Goal: Task Accomplishment & Management: Manage account settings

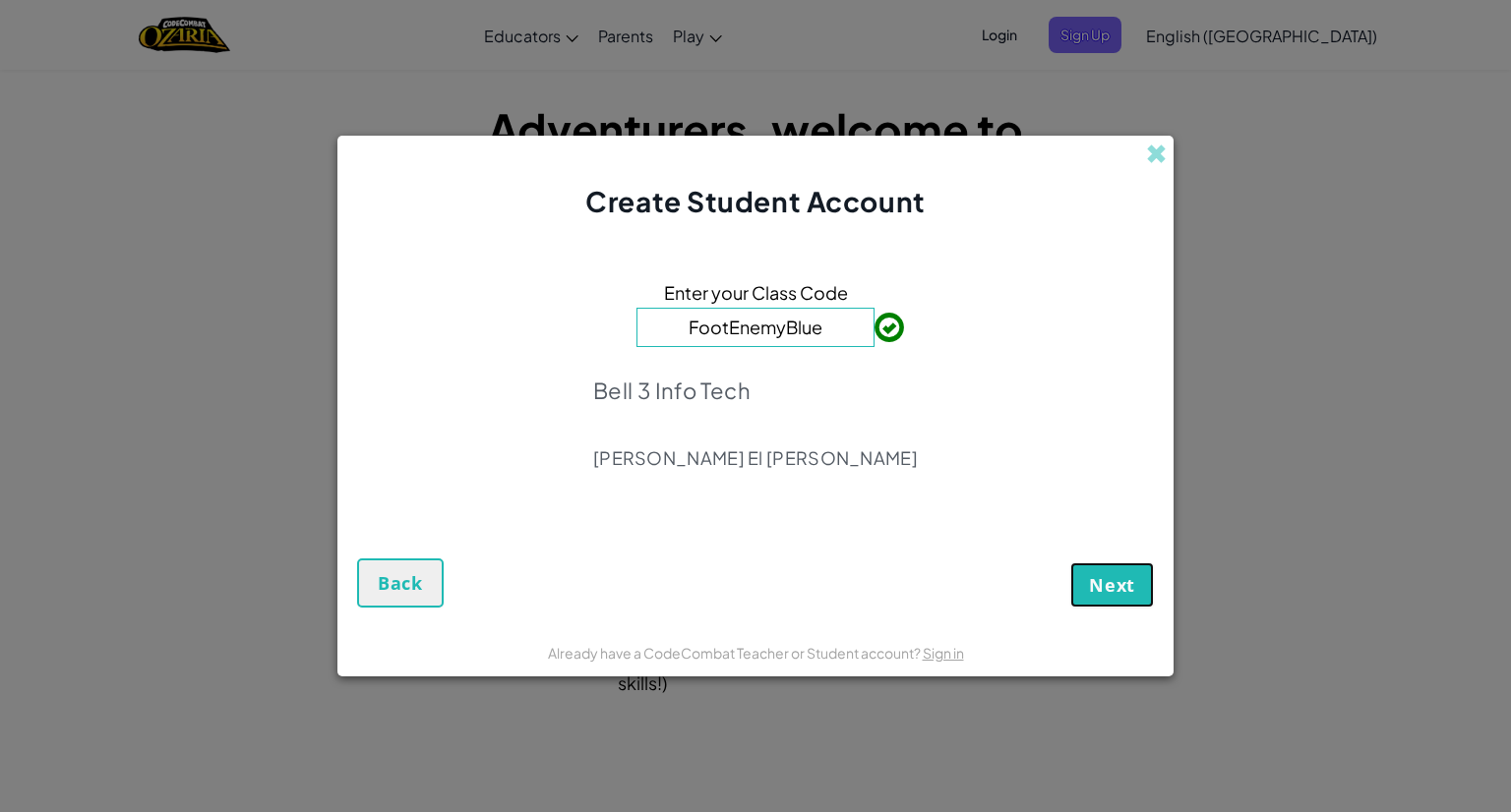
click at [1130, 599] on button "Next" at bounding box center [1111, 585] width 84 height 46
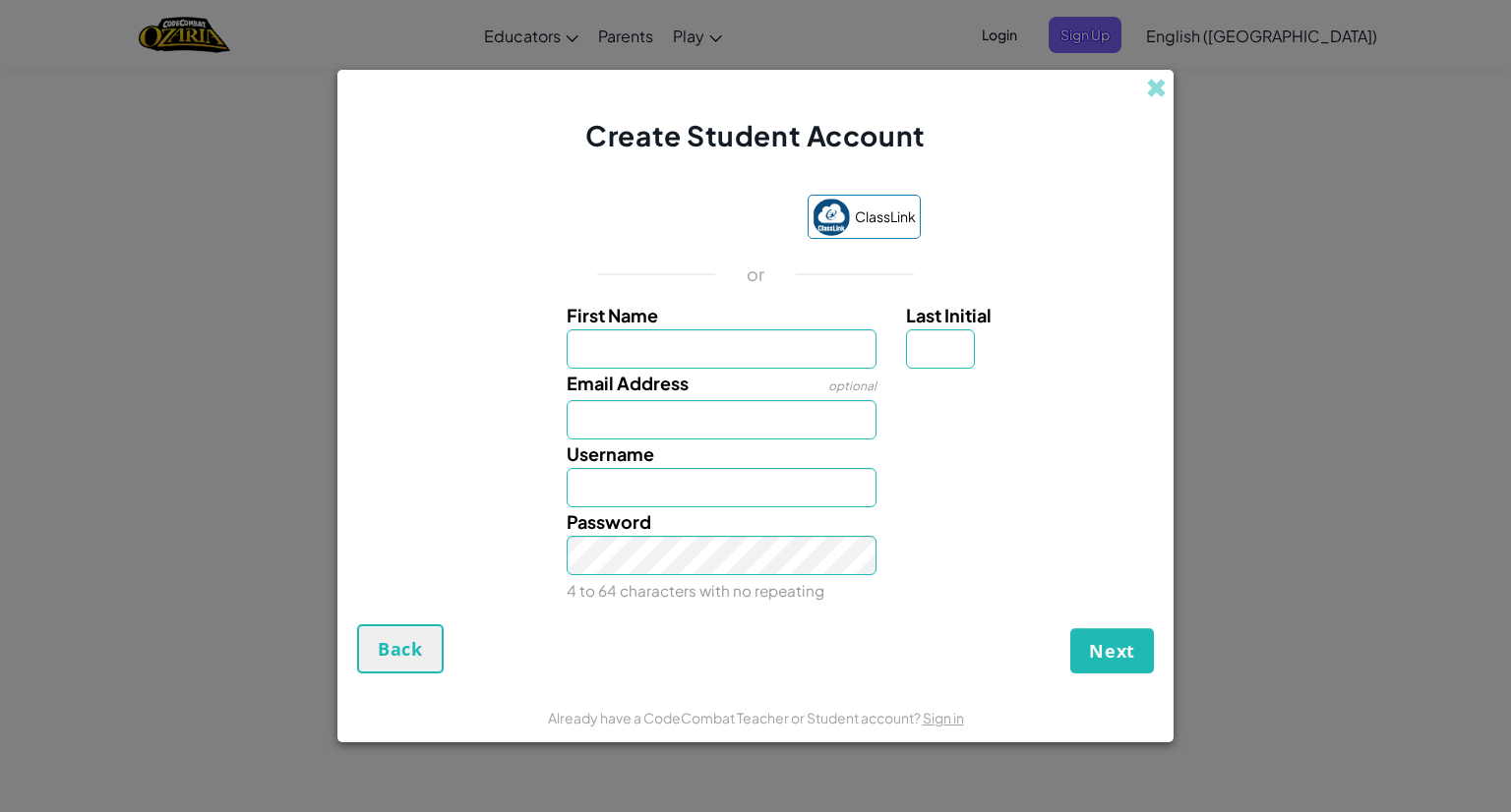
click at [759, 345] on input "First Name" at bounding box center [722, 349] width 311 height 40
type input "[PERSON_NAME]"
click at [923, 360] on input "Last Initial" at bounding box center [939, 349] width 69 height 40
type input "e"
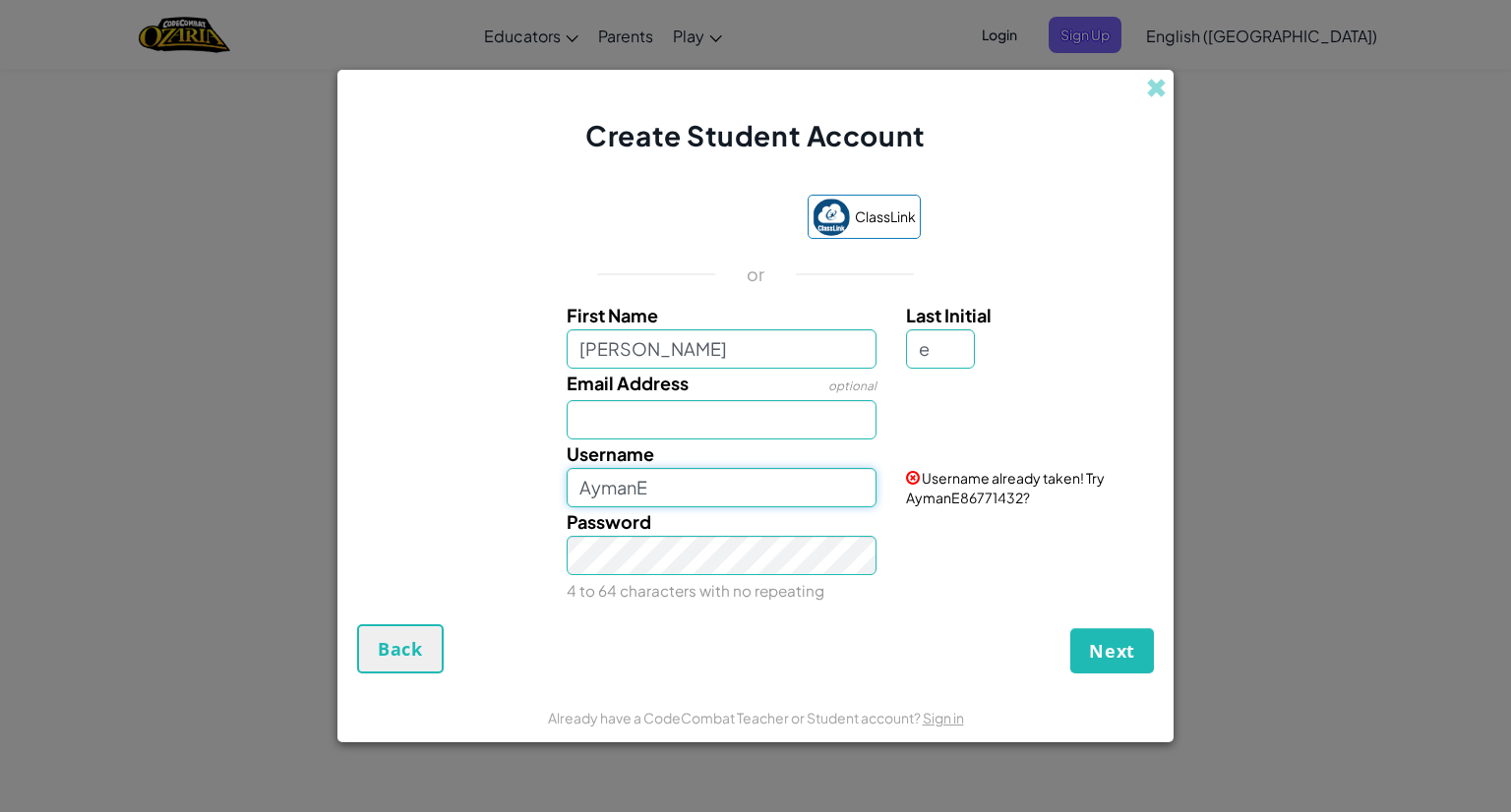
click at [751, 481] on input "AymanE" at bounding box center [722, 488] width 311 height 40
type input "A"
type input "e"
click at [1114, 662] on button "Next" at bounding box center [1111, 651] width 84 height 46
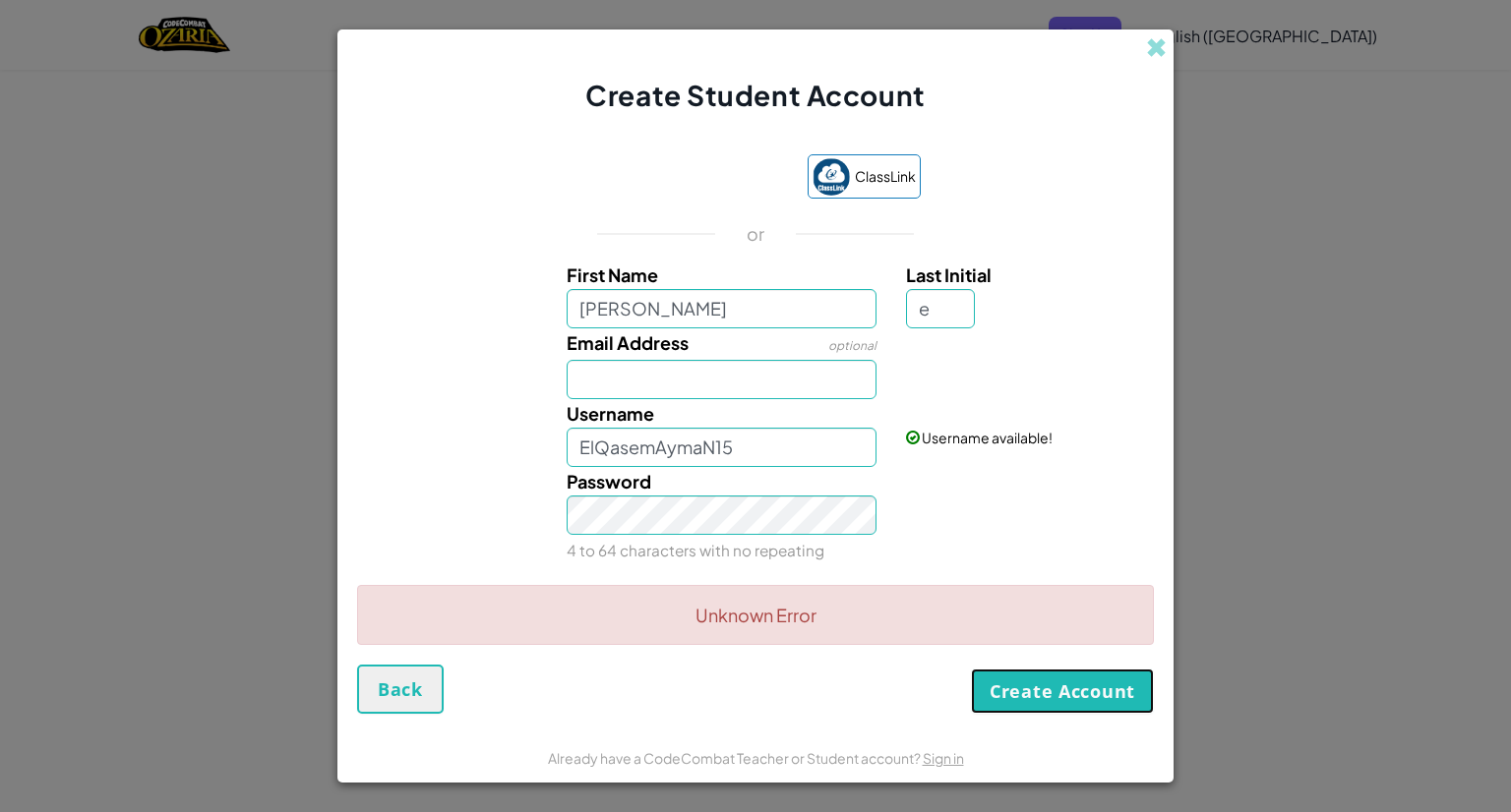
click at [1121, 692] on button "Create Account" at bounding box center [1062, 692] width 183 height 46
click at [790, 461] on input "ElQasemAymaN15" at bounding box center [722, 447] width 311 height 40
type input "ElQasemAymaN17"
click at [1009, 693] on button "Create Account" at bounding box center [1062, 692] width 183 height 46
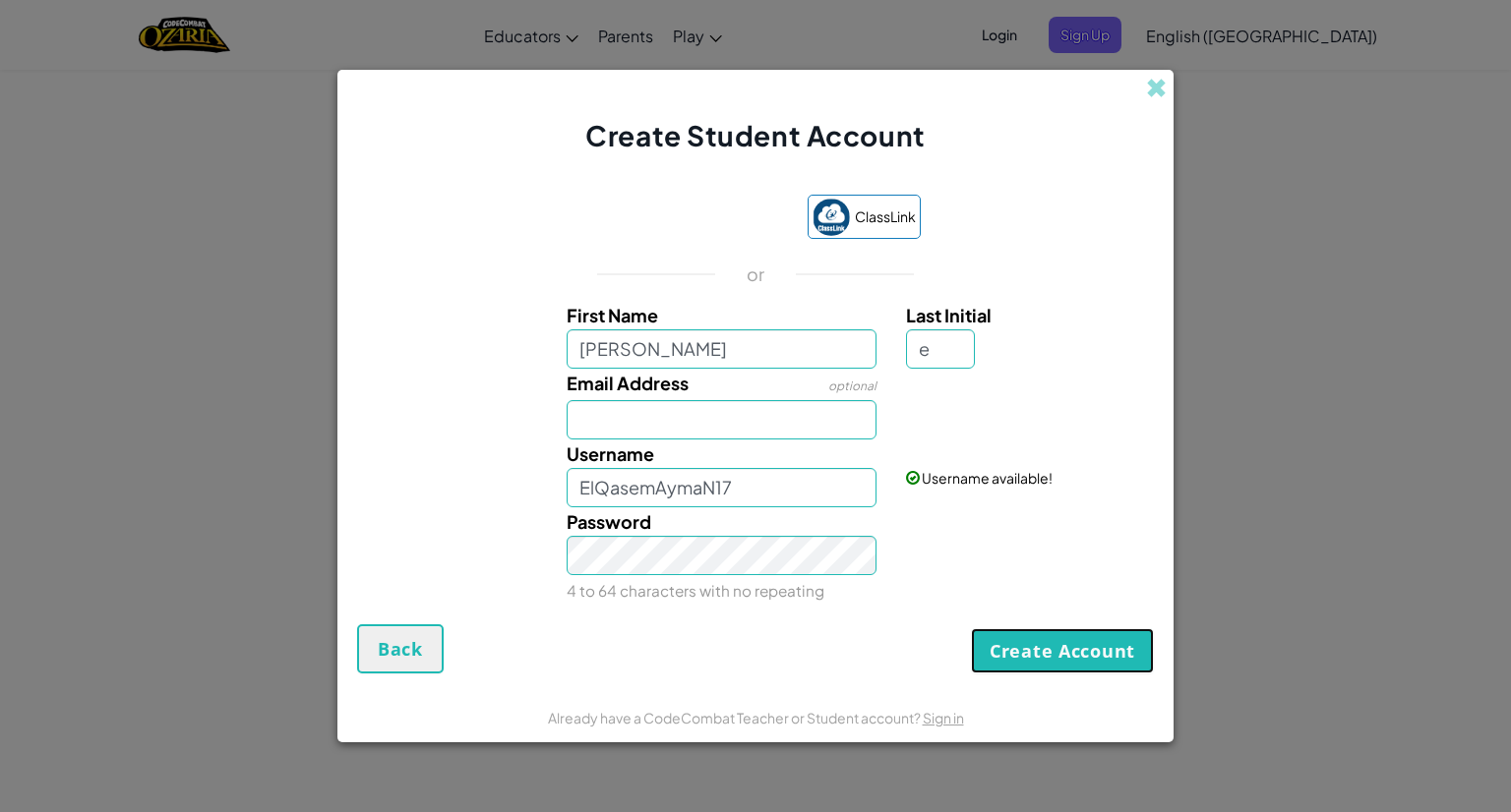
click at [1056, 660] on button "Create Account" at bounding box center [1062, 651] width 183 height 46
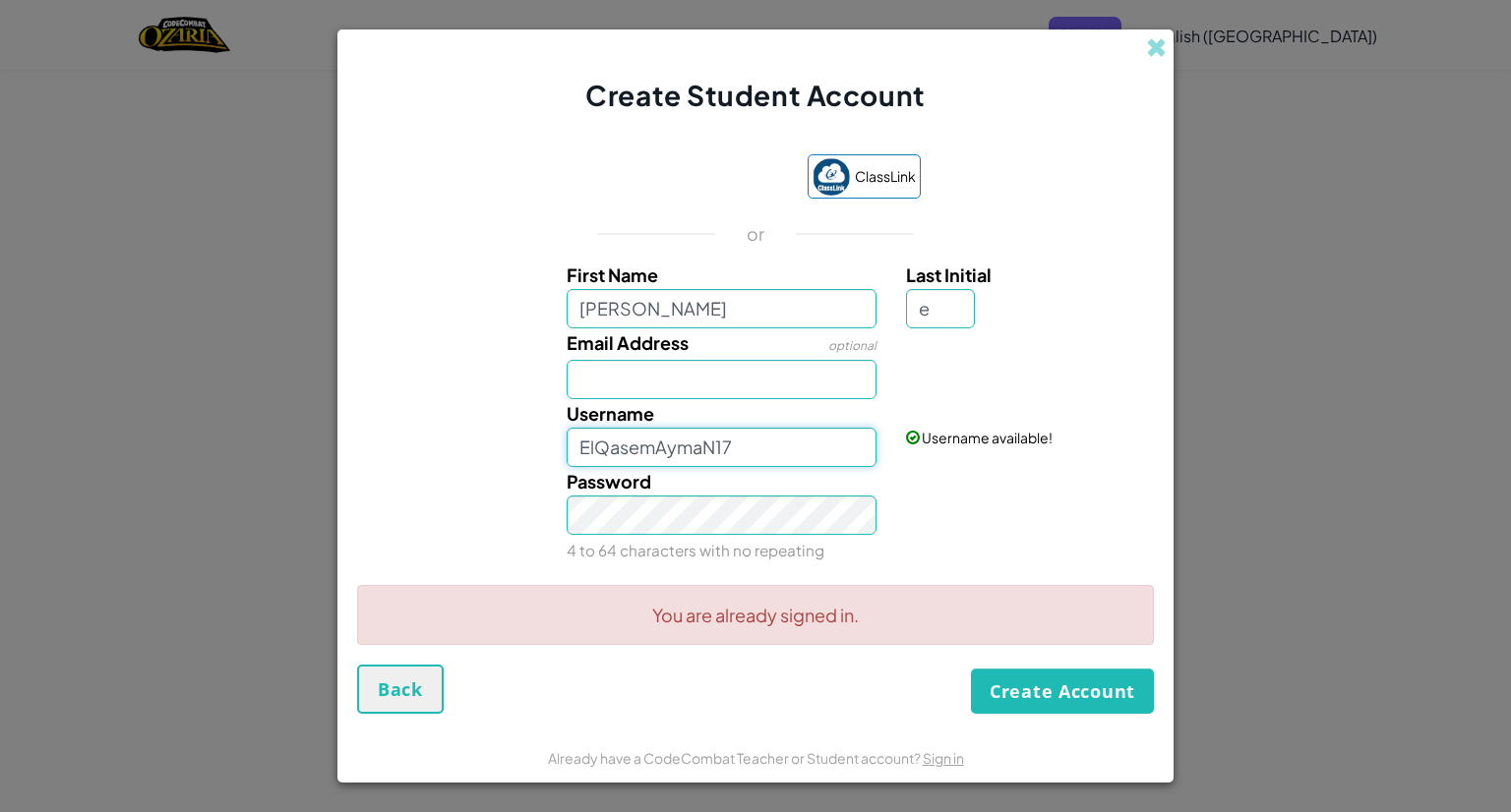
click at [757, 454] on input "ElQasemAymaN17" at bounding box center [722, 447] width 311 height 40
click at [1321, 355] on div "Create Student Account ClassLink or First Name [PERSON_NAME] Last Initial e Ema…" at bounding box center [756, 406] width 1511 height 812
click at [1154, 46] on span at bounding box center [1156, 48] width 21 height 21
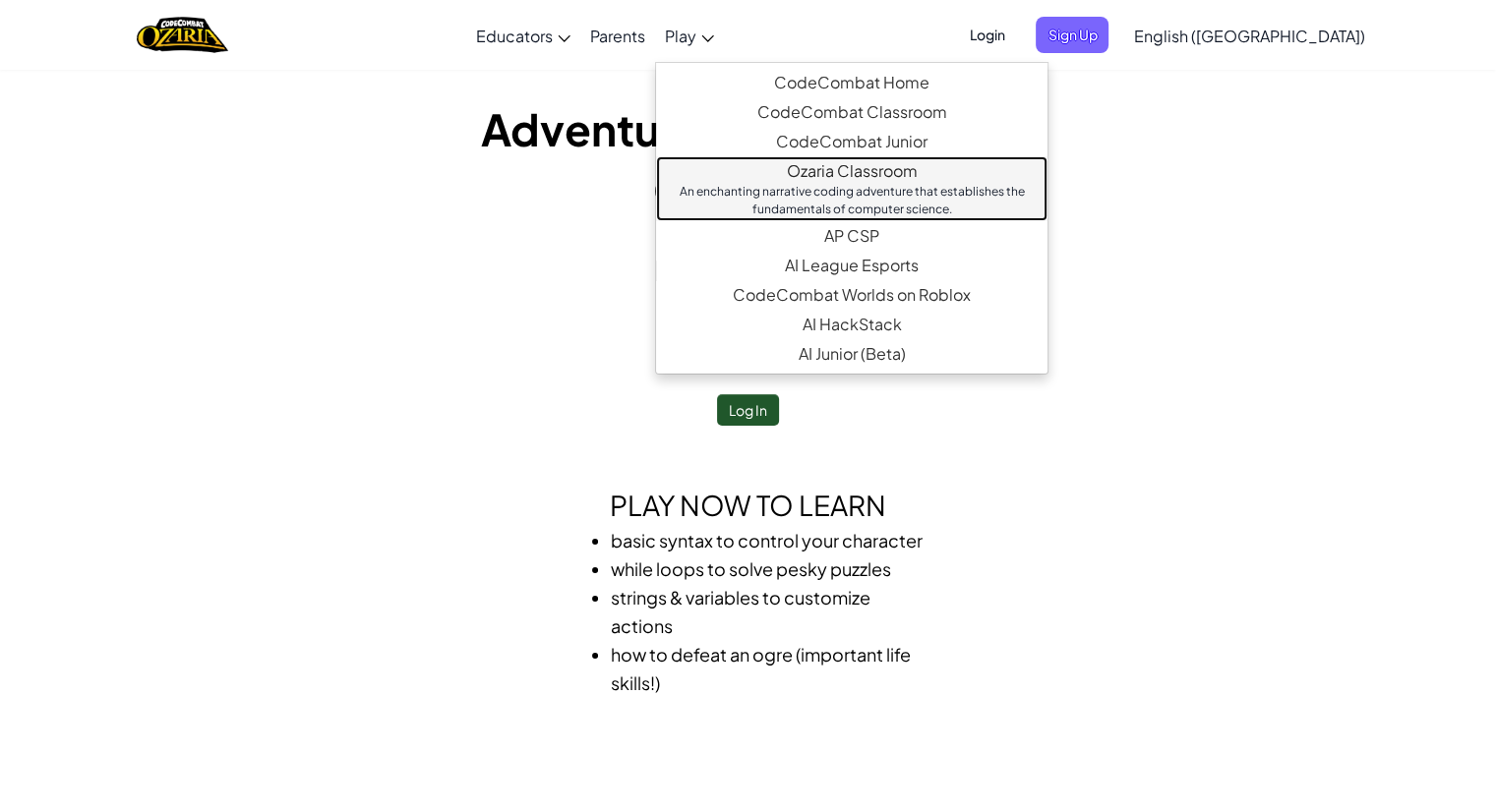
click at [945, 174] on link "Ozaria Classroom An enchanting narrative coding adventure that establishes the …" at bounding box center [852, 188] width 392 height 65
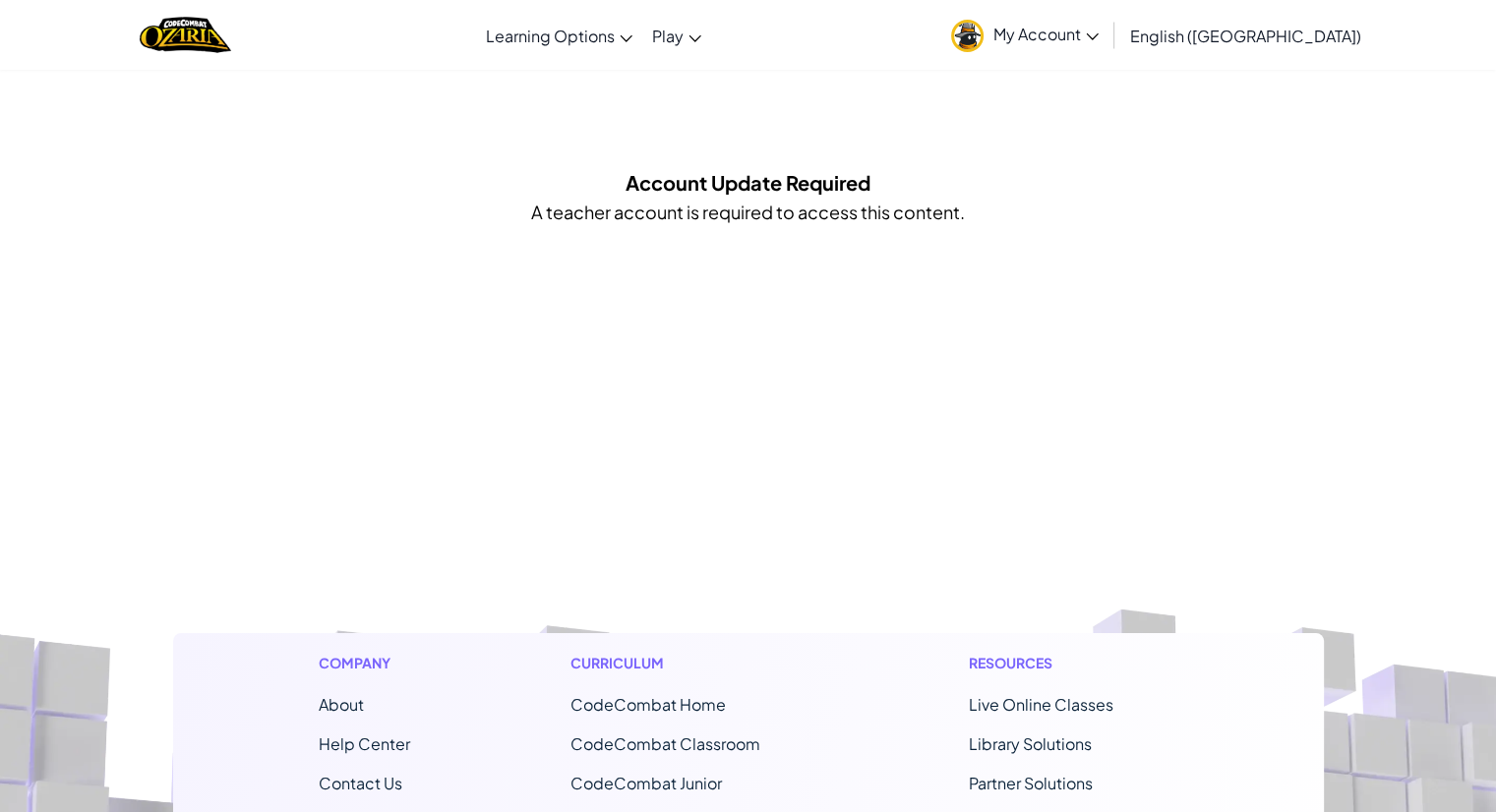
click at [1108, 48] on link "My Account" at bounding box center [1025, 35] width 167 height 62
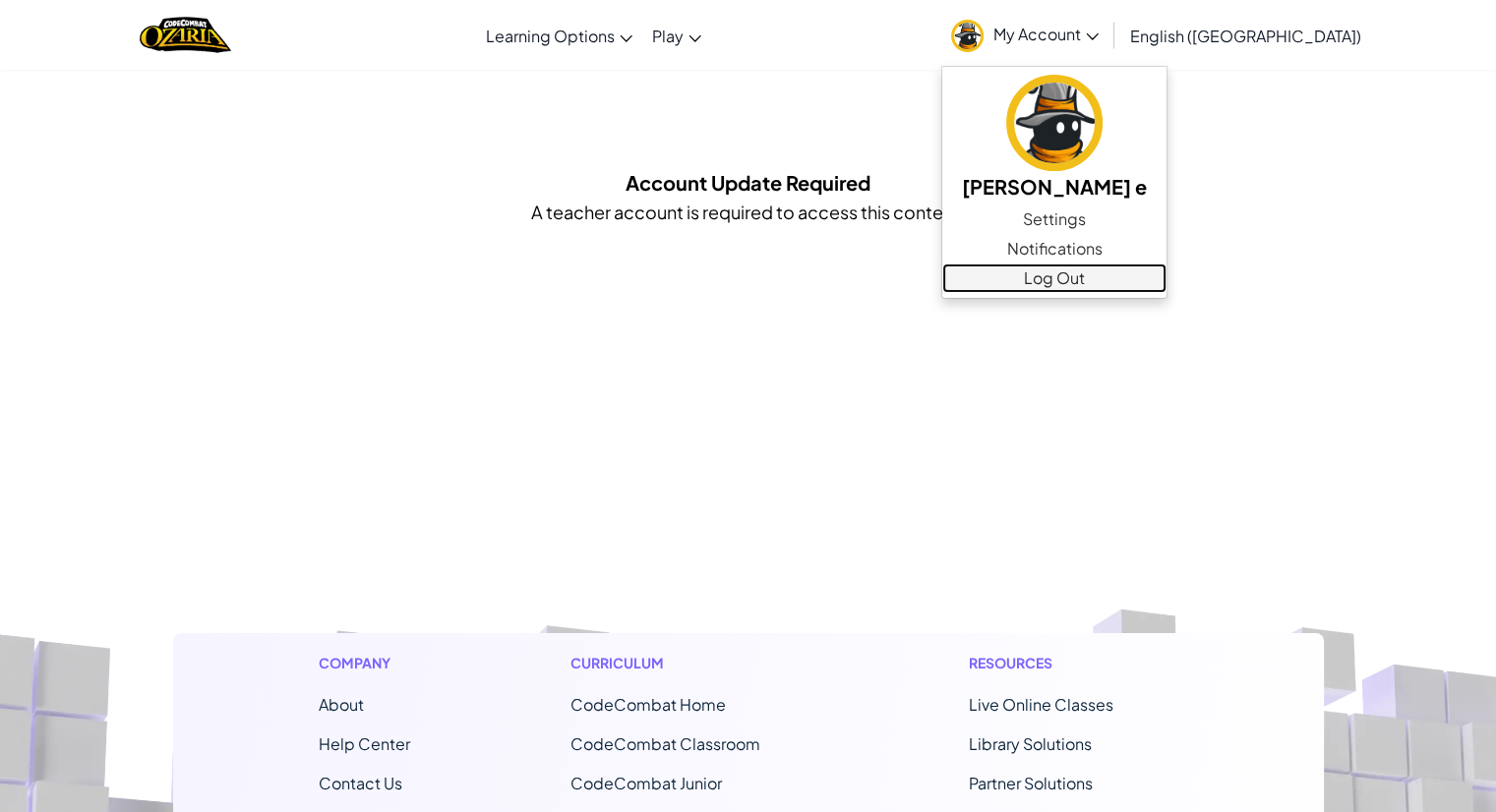
click at [1106, 283] on link "Log Out" at bounding box center [1055, 278] width 225 height 30
